Goal: Task Accomplishment & Management: Manage account settings

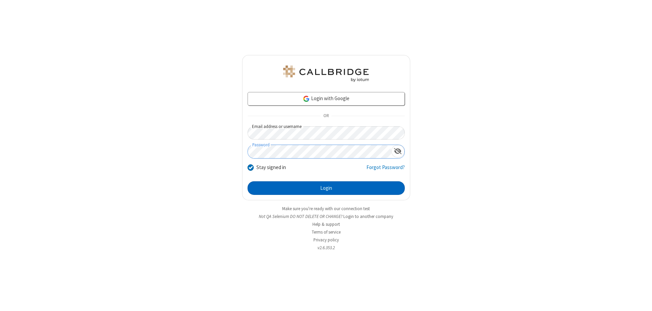
click at [326, 188] on button "Login" at bounding box center [325, 188] width 157 height 14
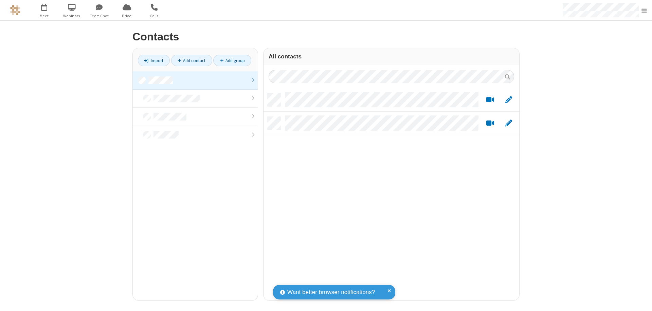
click at [195, 80] on link at bounding box center [195, 80] width 125 height 18
click at [154, 60] on link "Import" at bounding box center [154, 61] width 32 height 12
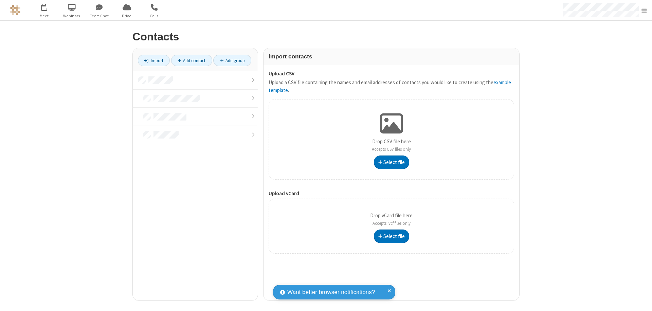
type input "C:\fakepath\contacts.vcf"
click at [195, 80] on link at bounding box center [195, 80] width 125 height 18
